Goal: Register for event/course

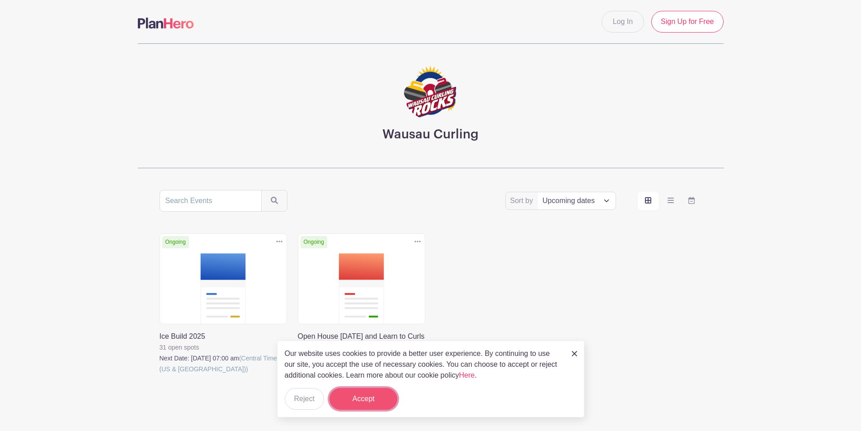
click at [370, 399] on button "Accept" at bounding box center [364, 399] width 68 height 22
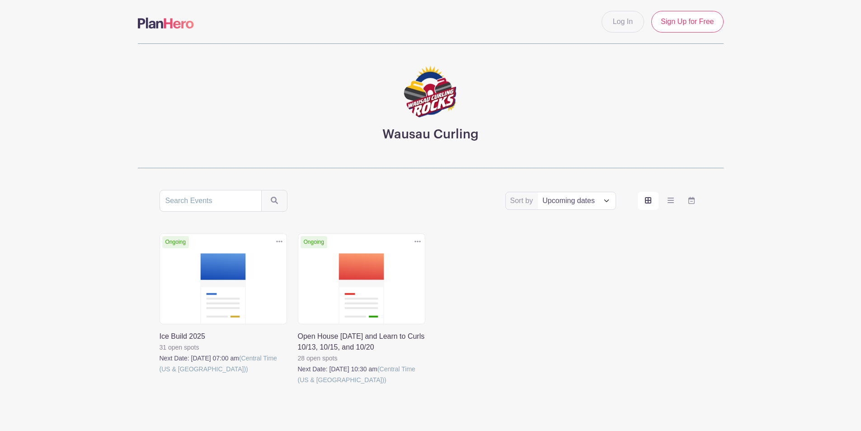
click at [160, 374] on link at bounding box center [160, 374] width 0 height 0
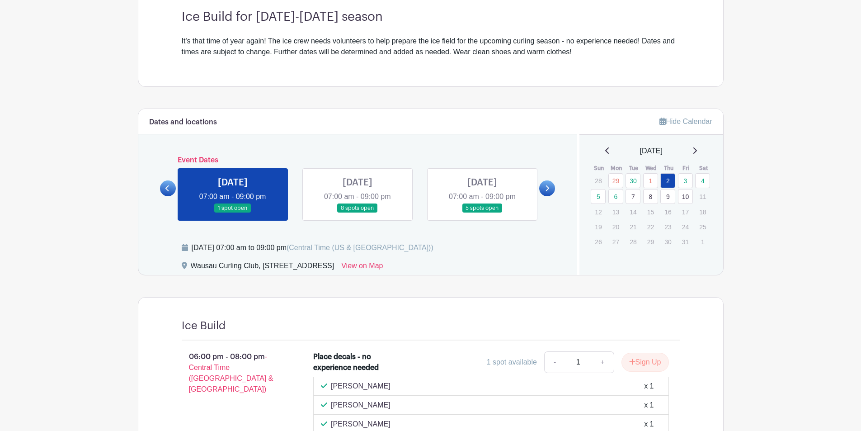
scroll to position [271, 0]
click at [542, 188] on link at bounding box center [547, 188] width 16 height 16
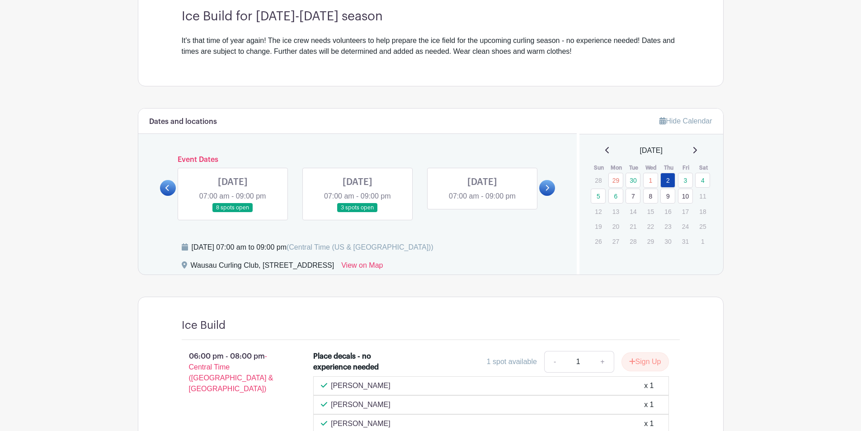
click at [358, 212] on link at bounding box center [358, 212] width 0 height 0
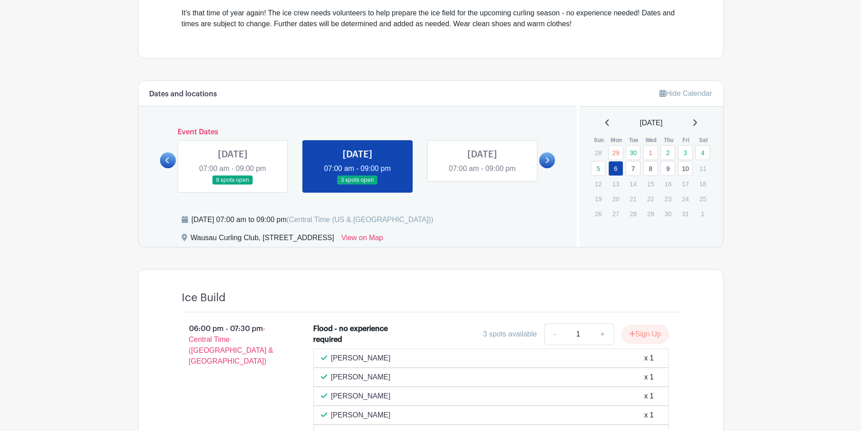
scroll to position [271, 0]
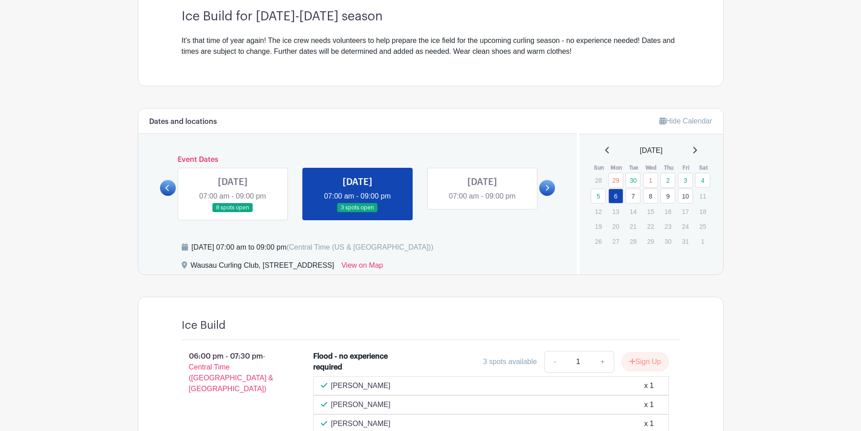
click at [358, 212] on link at bounding box center [358, 212] width 0 height 0
click at [615, 196] on link "6" at bounding box center [615, 196] width 15 height 15
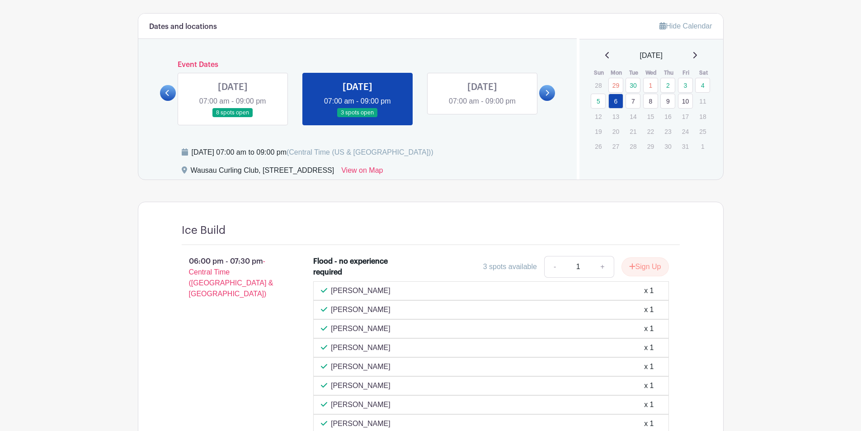
scroll to position [356, 0]
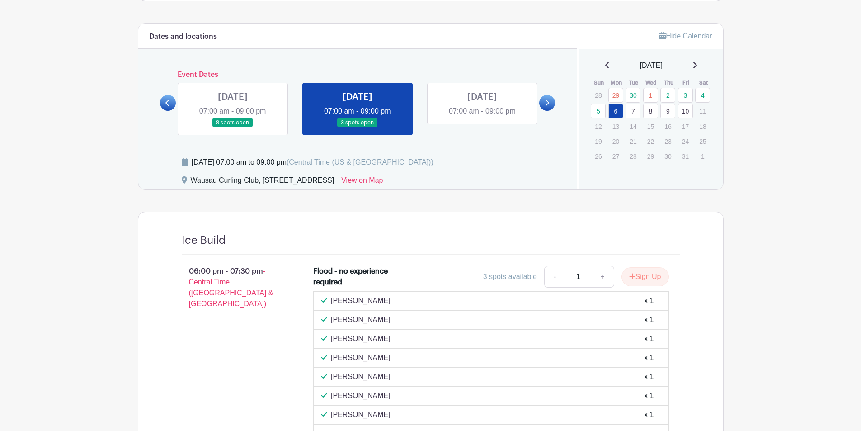
click at [633, 109] on link "7" at bounding box center [633, 111] width 15 height 15
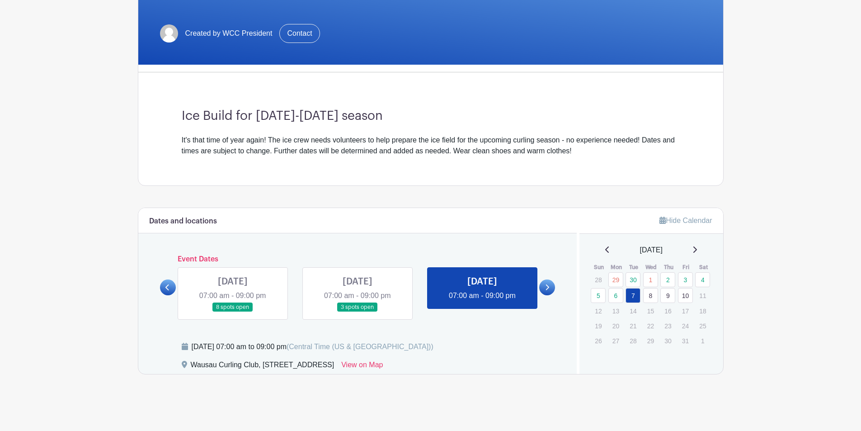
scroll to position [172, 0]
click at [651, 296] on link "8" at bounding box center [650, 295] width 15 height 15
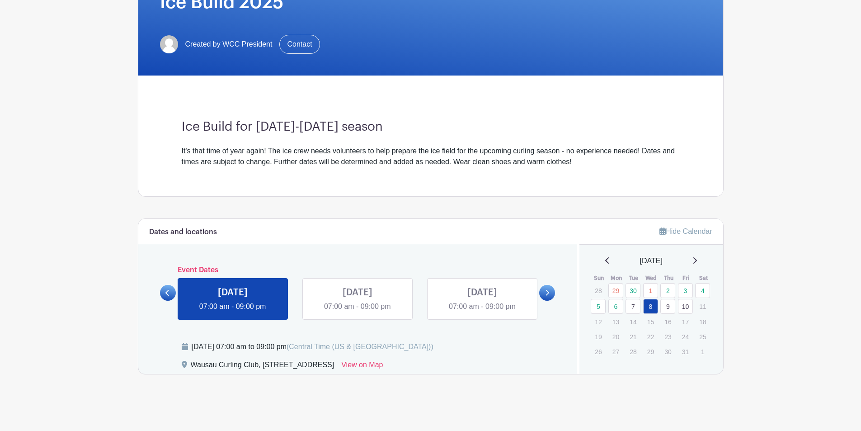
click at [667, 304] on link "9" at bounding box center [667, 306] width 15 height 15
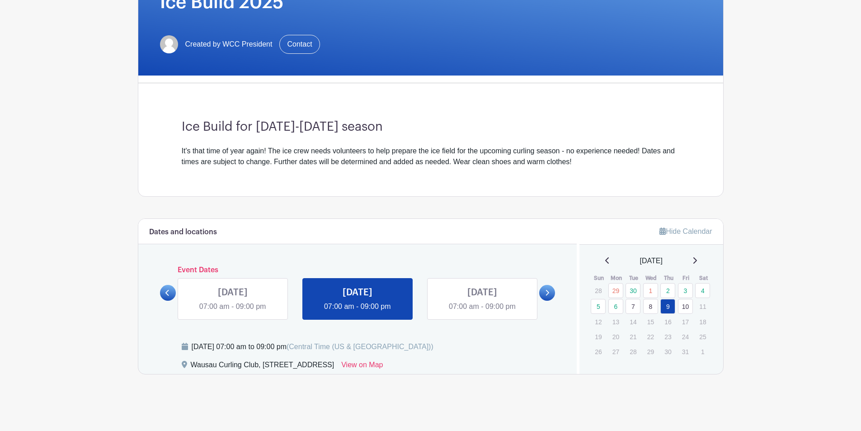
click at [687, 306] on link "10" at bounding box center [685, 306] width 15 height 15
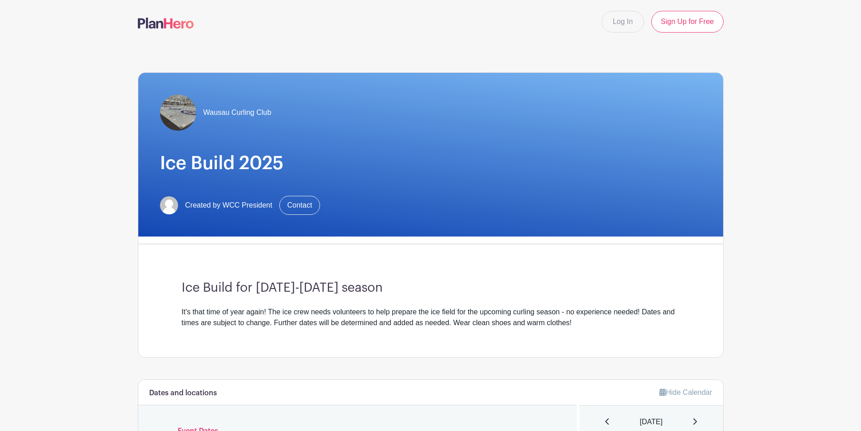
scroll to position [161, 0]
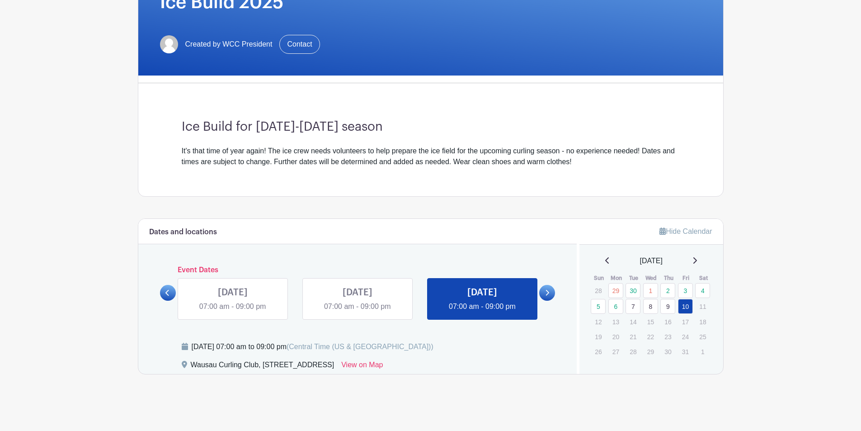
click at [482, 312] on link at bounding box center [482, 312] width 0 height 0
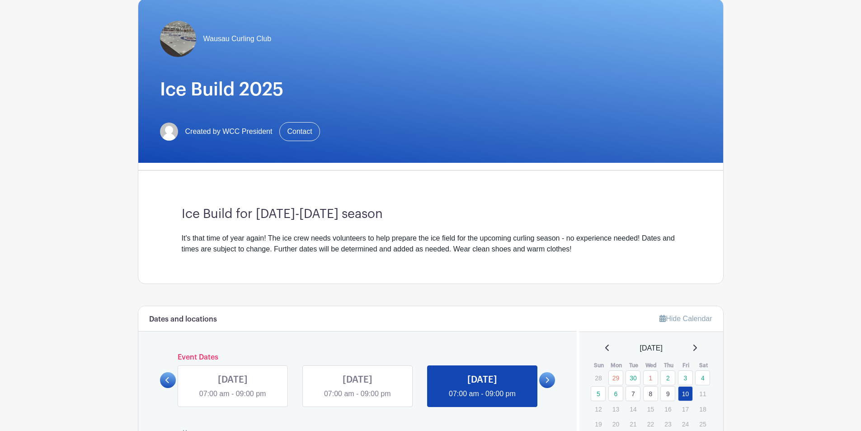
scroll to position [71, 0]
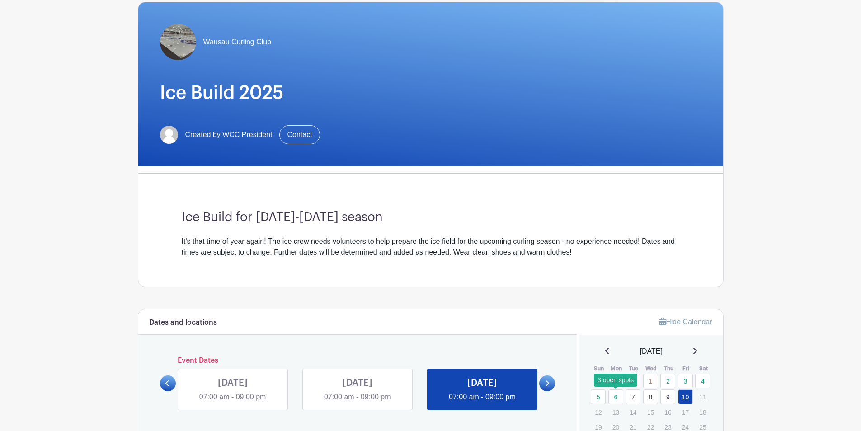
click at [614, 401] on link "6" at bounding box center [615, 396] width 15 height 15
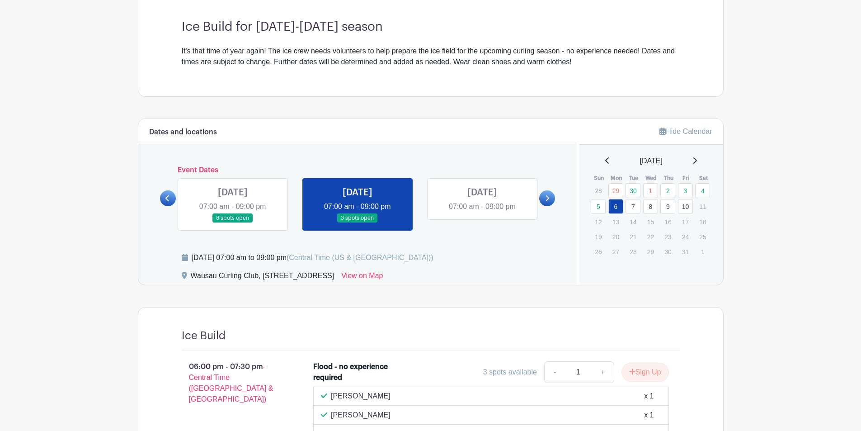
scroll to position [271, 0]
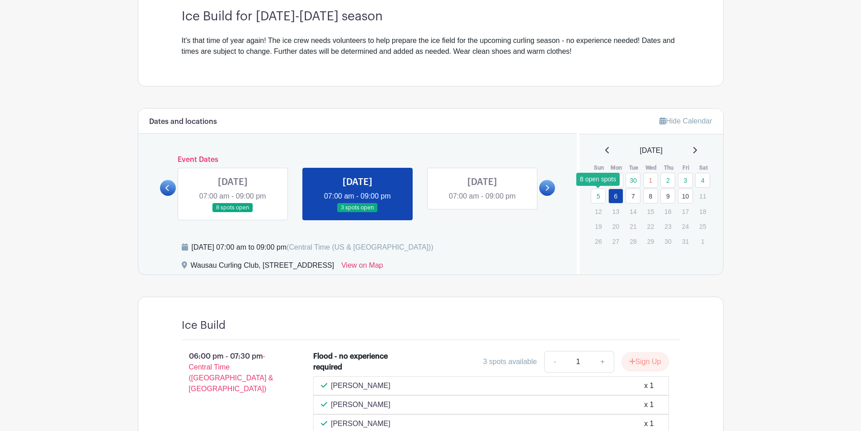
click at [600, 197] on link "5" at bounding box center [598, 196] width 15 height 15
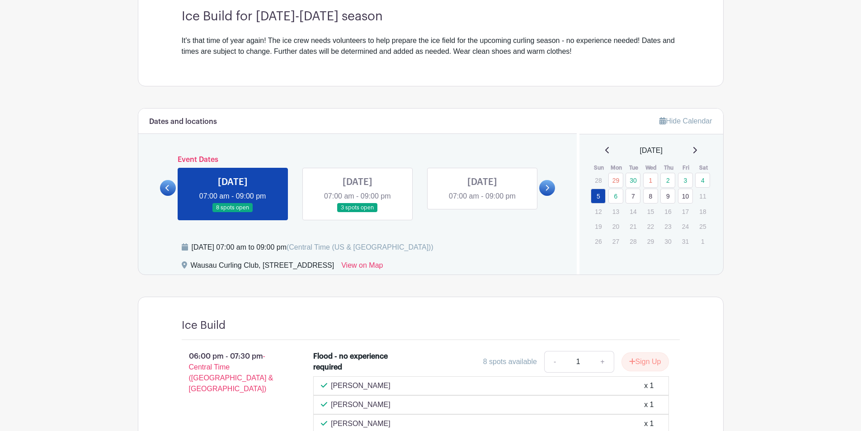
click at [233, 212] on link at bounding box center [233, 212] width 0 height 0
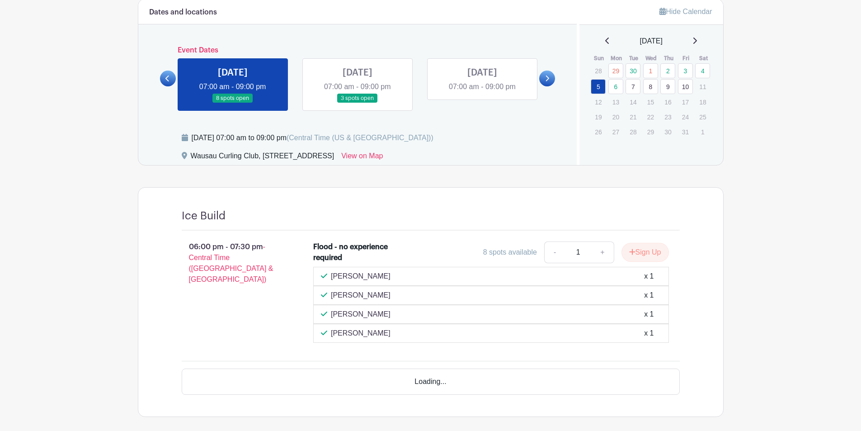
scroll to position [397, 0]
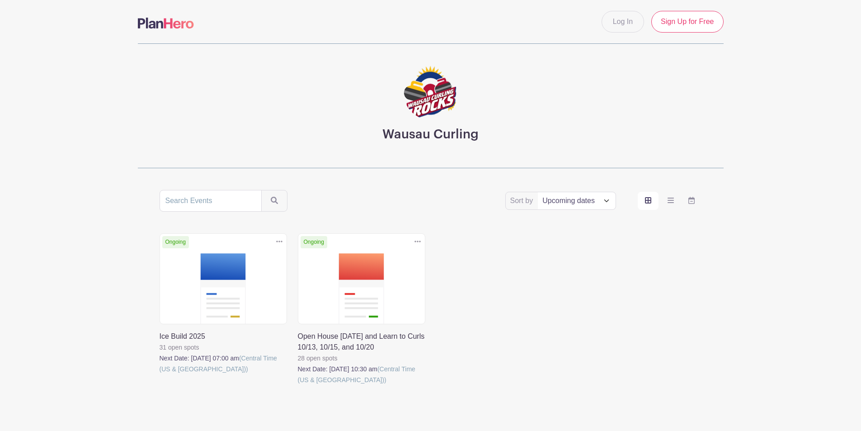
click at [298, 385] on link at bounding box center [298, 385] width 0 height 0
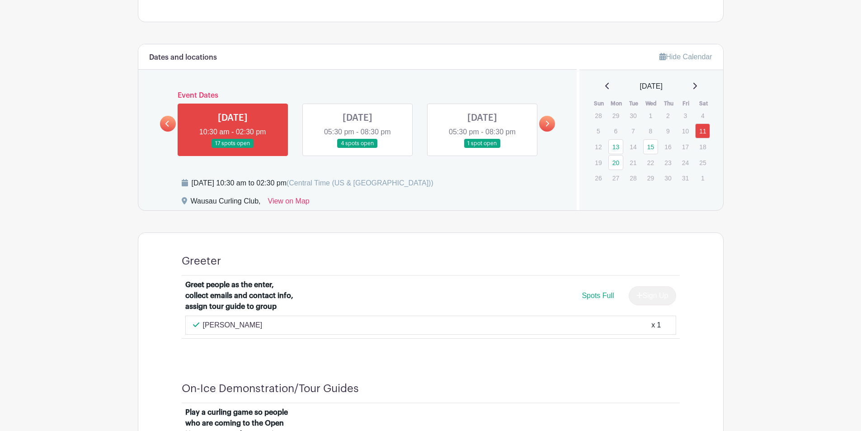
scroll to position [455, 0]
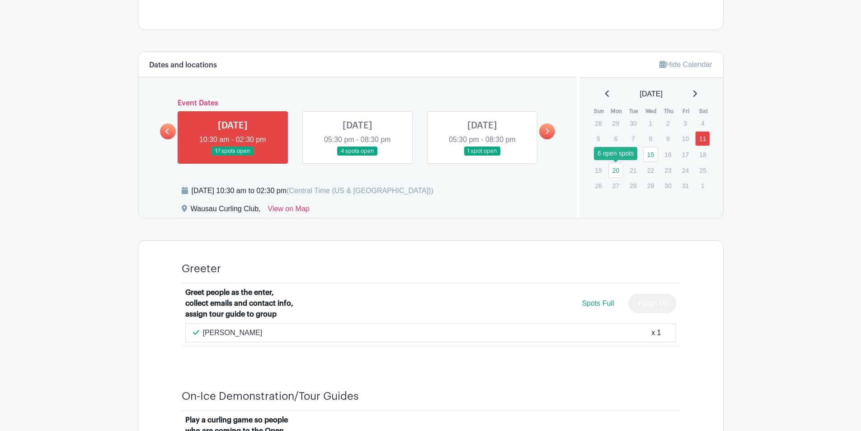
click at [613, 168] on link "20" at bounding box center [615, 170] width 15 height 15
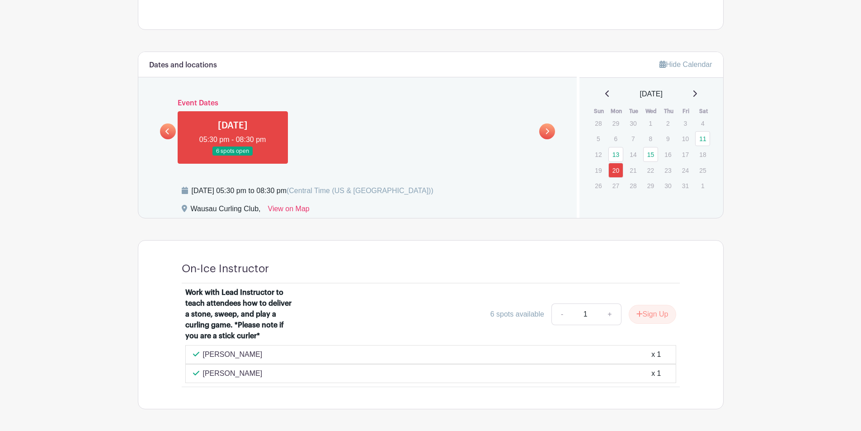
scroll to position [490, 0]
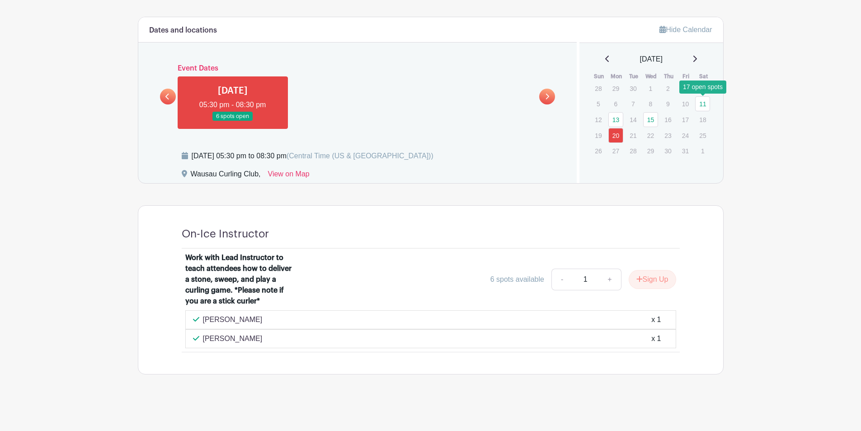
click at [701, 105] on link "11" at bounding box center [702, 103] width 15 height 15
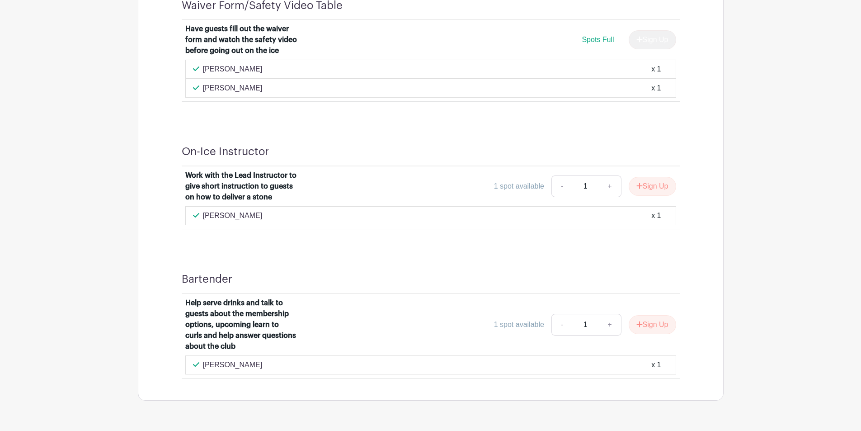
scroll to position [1032, 0]
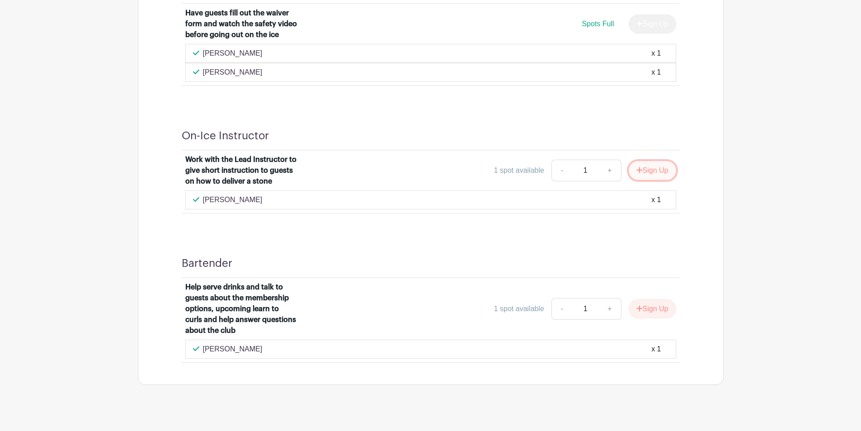
click at [650, 168] on button "Sign Up" at bounding box center [652, 170] width 47 height 19
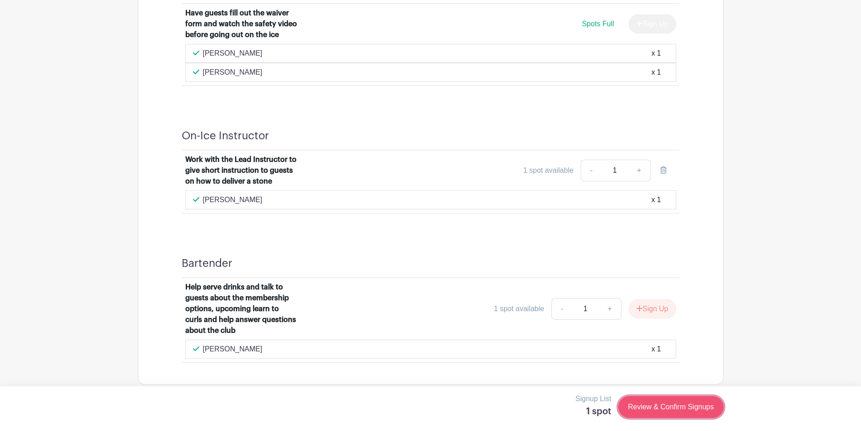
click at [653, 407] on link "Review & Confirm Signups" at bounding box center [670, 407] width 105 height 22
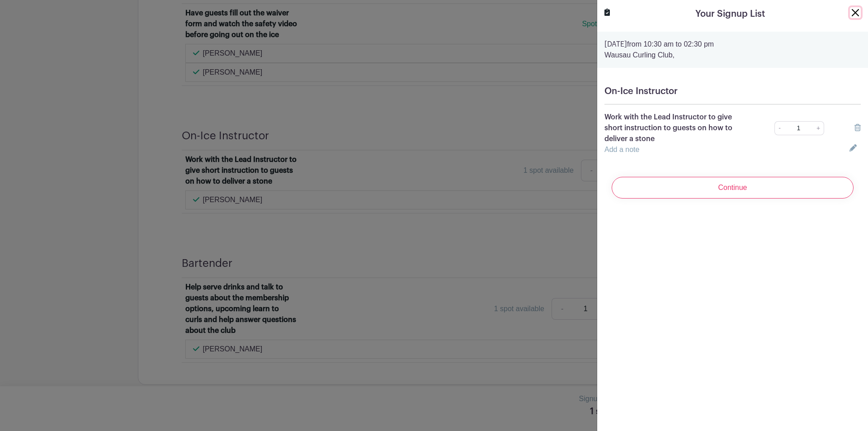
click at [850, 13] on button "Close" at bounding box center [855, 12] width 11 height 11
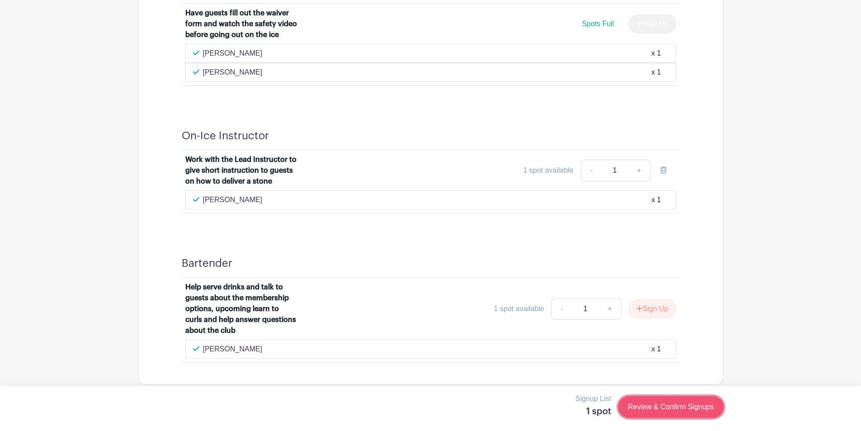
click at [660, 407] on link "Review & Confirm Signups" at bounding box center [670, 407] width 105 height 22
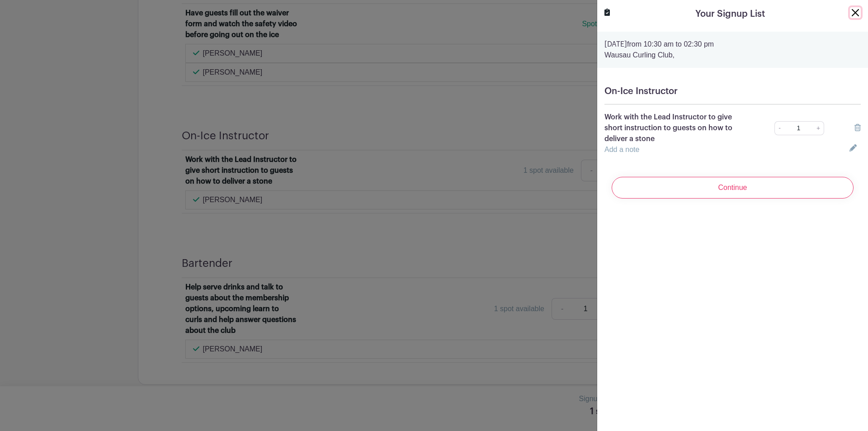
click at [850, 10] on button "Close" at bounding box center [855, 12] width 11 height 11
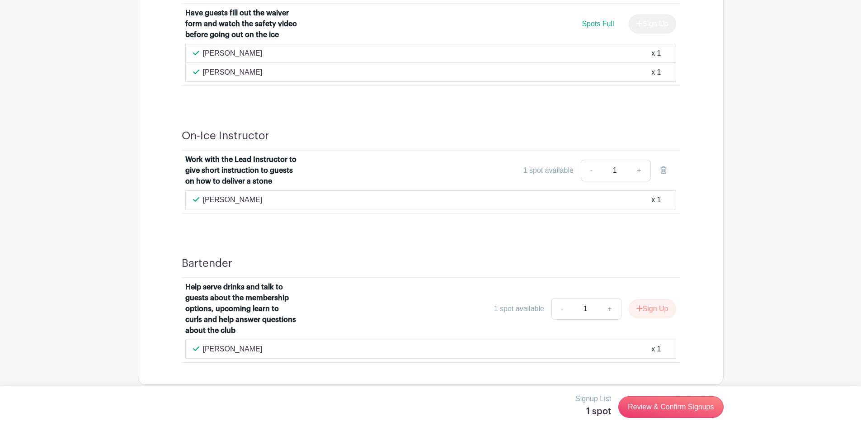
scroll to position [1042, 0]
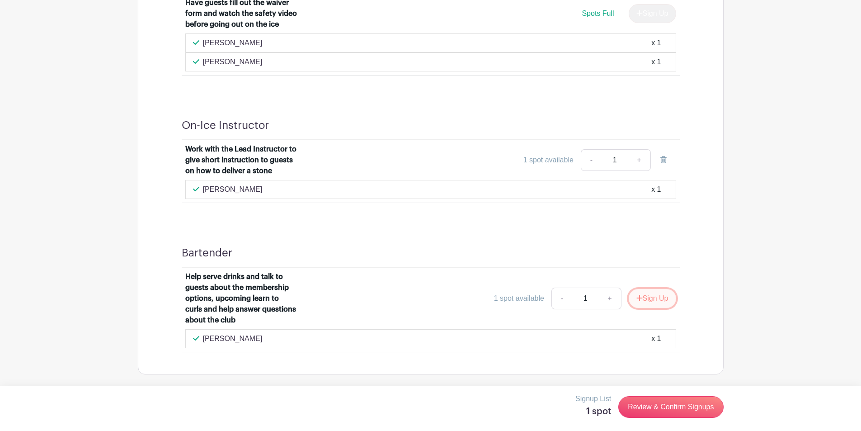
click at [640, 298] on icon "submit" at bounding box center [639, 297] width 6 height 7
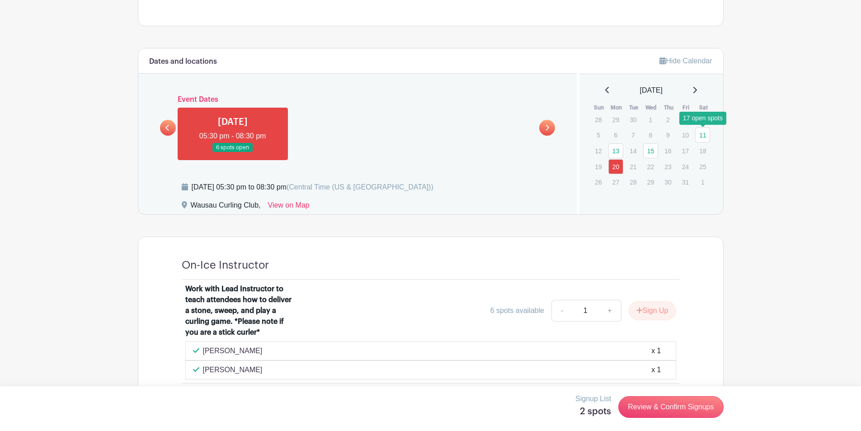
scroll to position [444, 0]
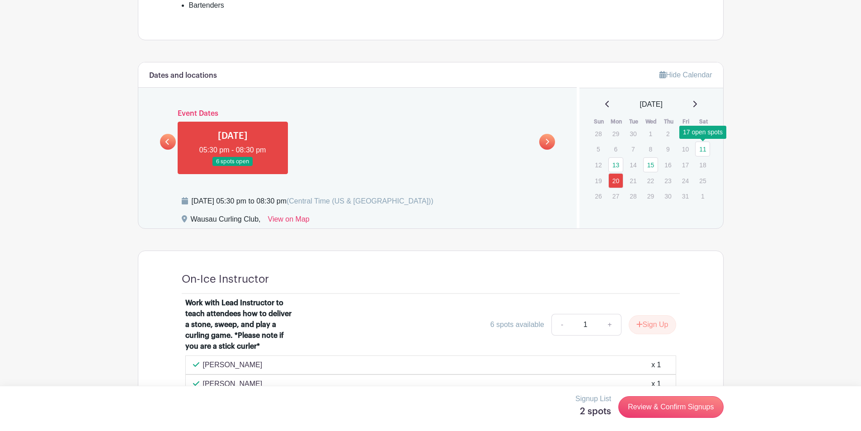
click at [701, 150] on link "11" at bounding box center [702, 148] width 15 height 15
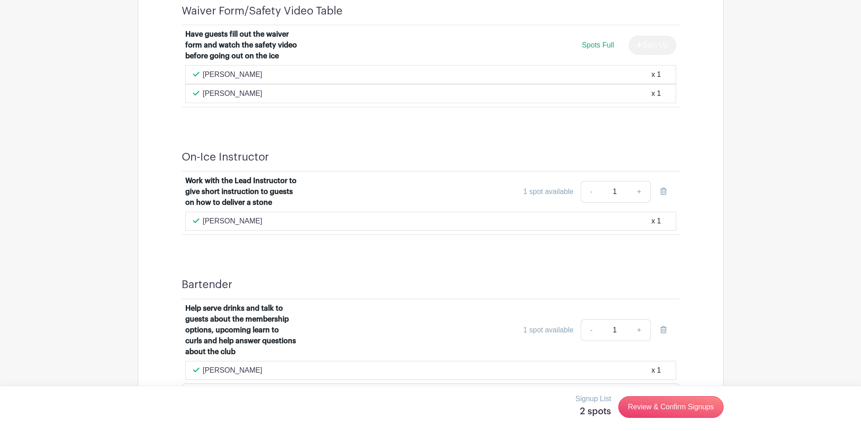
scroll to position [1042, 0]
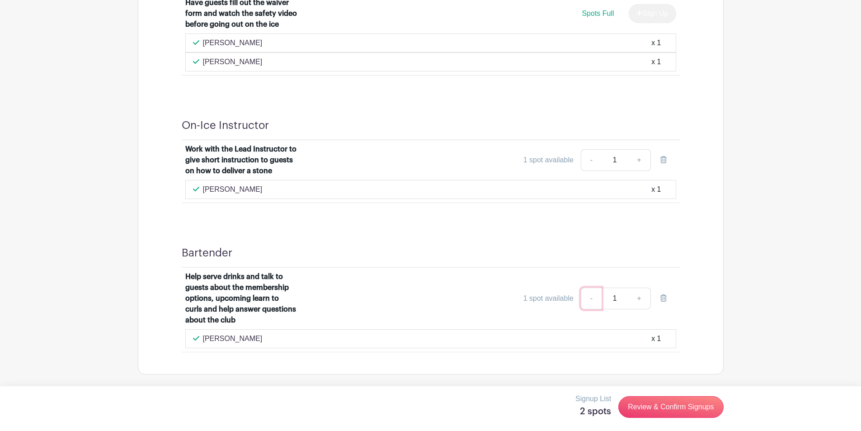
click at [592, 300] on link "-" at bounding box center [591, 299] width 21 height 22
click at [591, 299] on link "-" at bounding box center [591, 299] width 21 height 22
click at [665, 299] on icon at bounding box center [663, 297] width 6 height 7
click at [653, 406] on link "Review & Confirm Signups" at bounding box center [670, 407] width 105 height 22
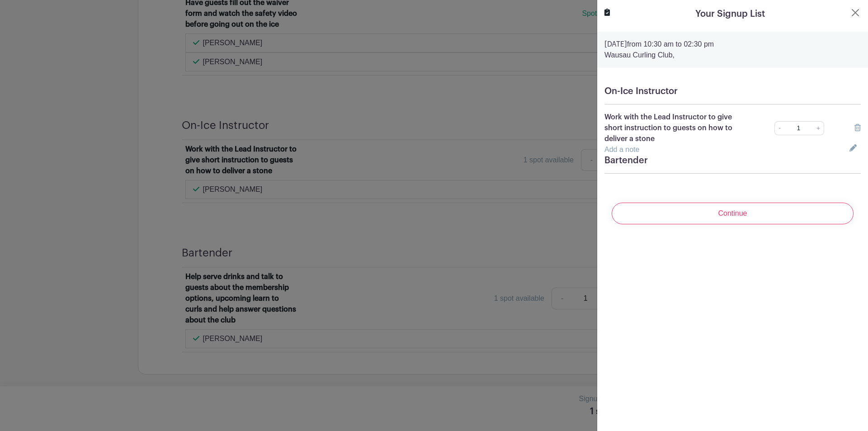
click at [854, 127] on icon at bounding box center [857, 127] width 6 height 7
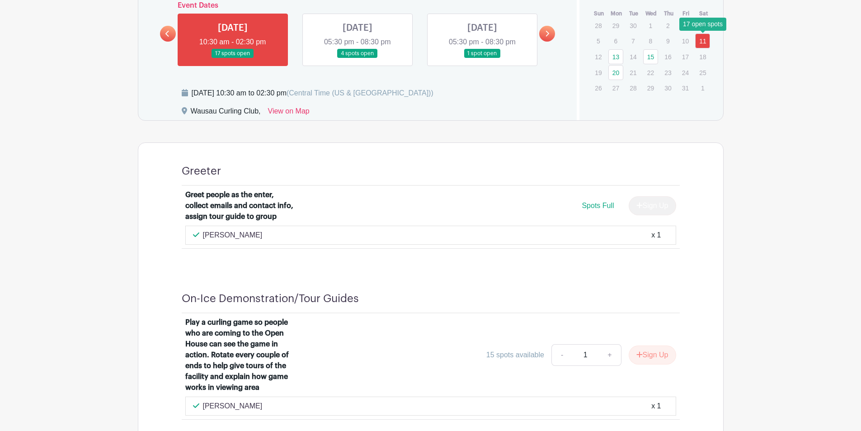
scroll to position [500, 0]
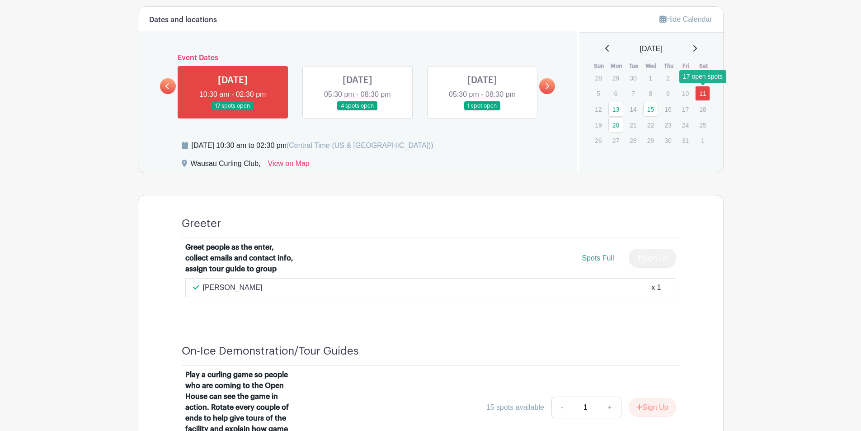
click at [546, 85] on icon at bounding box center [547, 86] width 4 height 7
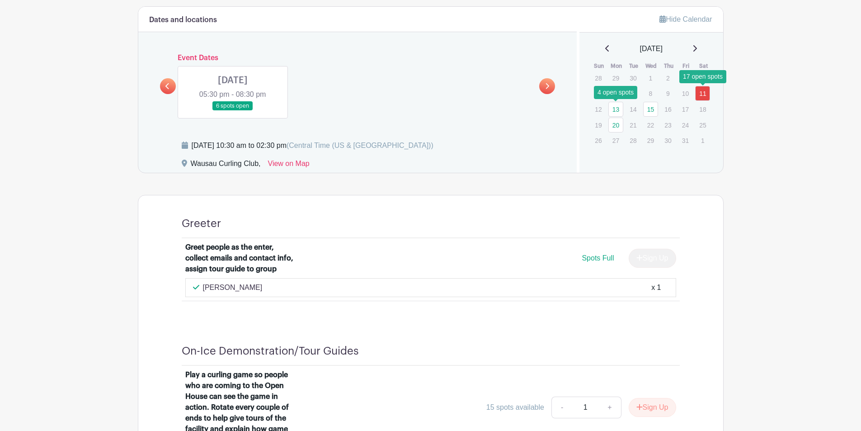
click at [616, 110] on link "13" at bounding box center [615, 109] width 15 height 15
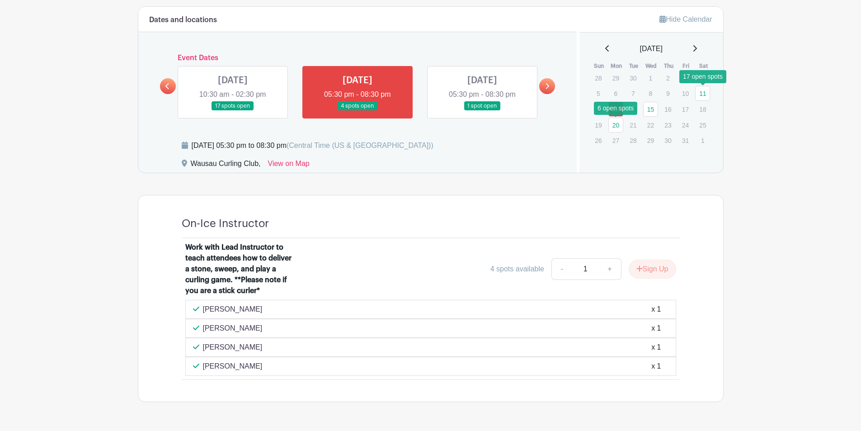
click at [616, 124] on link "20" at bounding box center [615, 125] width 15 height 15
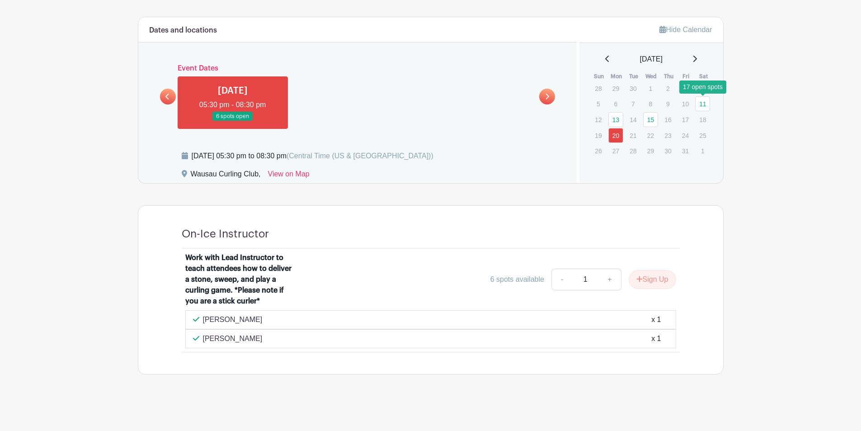
scroll to position [490, 0]
